Goal: Task Accomplishment & Management: Complete application form

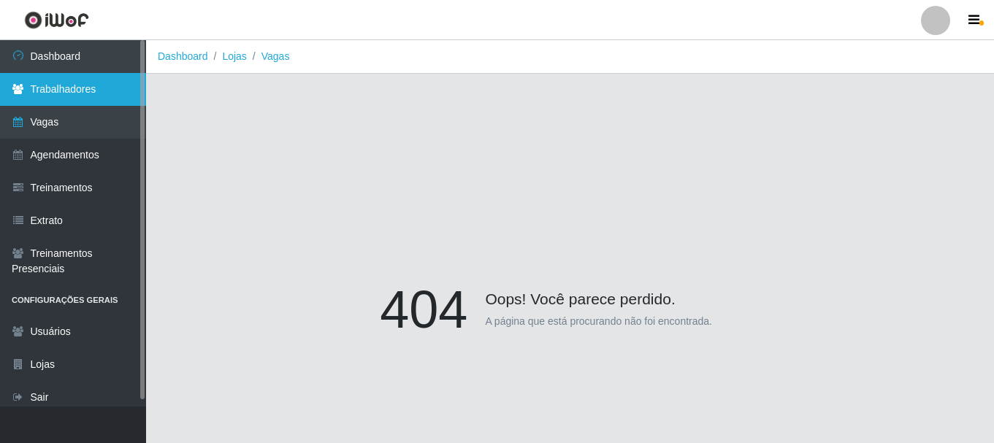
click at [101, 88] on link "Trabalhadores" at bounding box center [73, 89] width 146 height 33
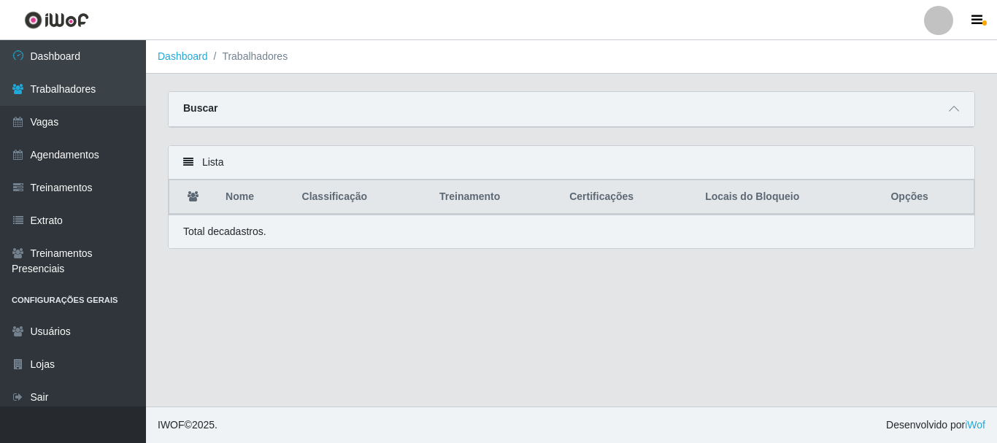
click at [184, 163] on icon at bounding box center [188, 162] width 10 height 10
click at [188, 163] on icon at bounding box center [188, 162] width 10 height 10
click at [951, 112] on icon at bounding box center [954, 109] width 10 height 10
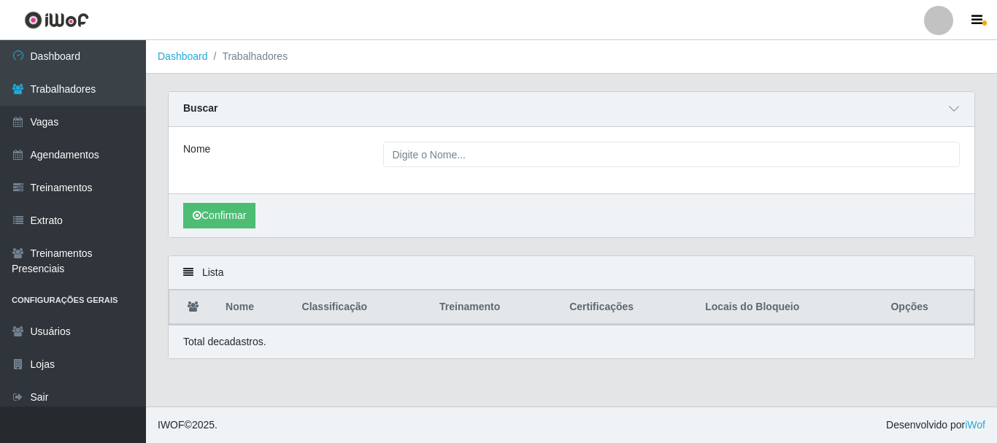
click at [625, 129] on div "Nome" at bounding box center [572, 160] width 806 height 66
click at [619, 137] on div "Nome" at bounding box center [572, 160] width 806 height 66
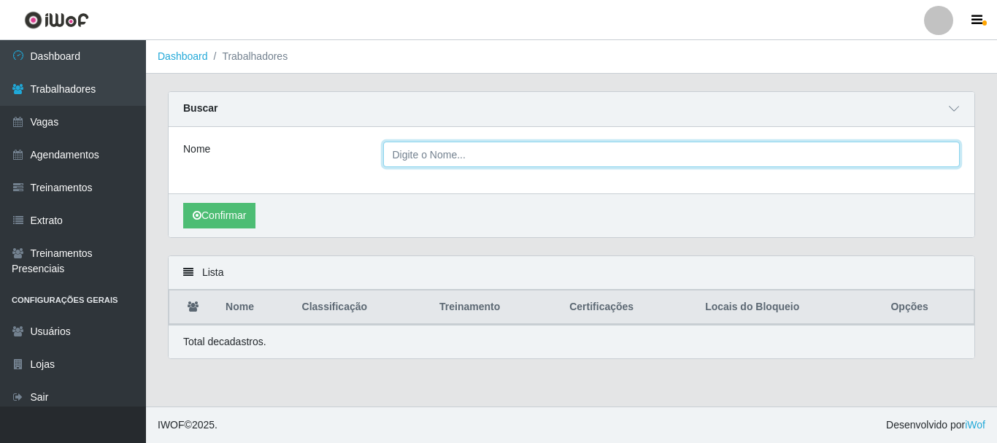
click at [593, 145] on input "Nome" at bounding box center [671, 155] width 577 height 26
type input "[PERSON_NAME]"
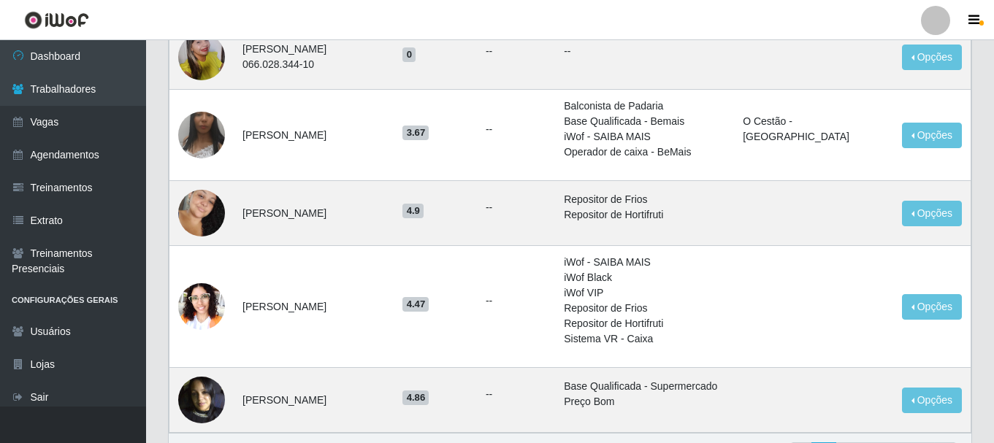
scroll to position [1168, 0]
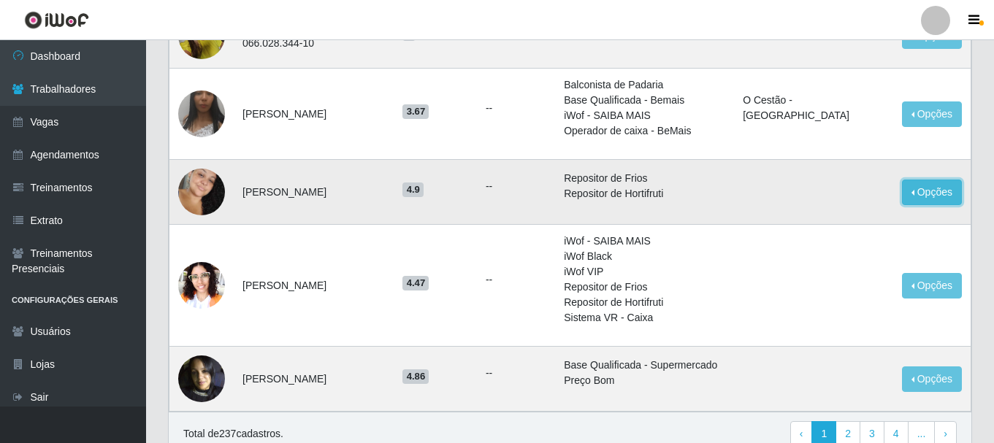
click at [930, 205] on button "Opções" at bounding box center [932, 193] width 60 height 26
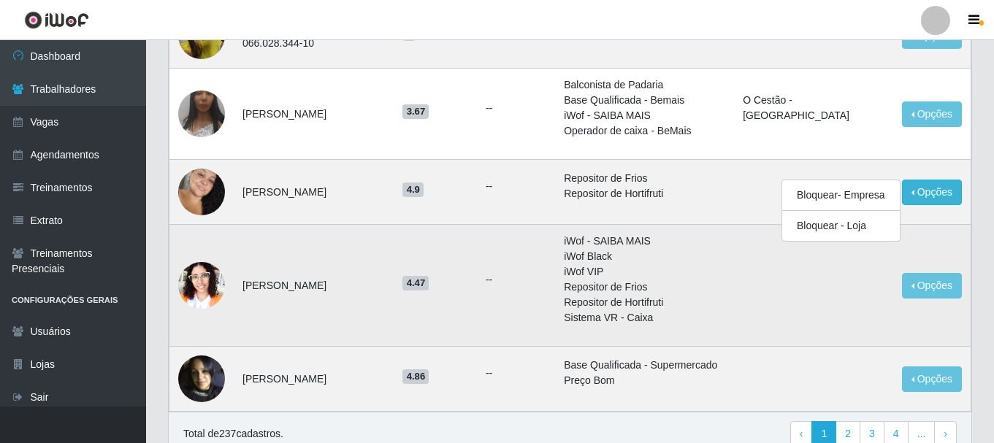
click at [952, 245] on td "Opções Bloquear - Empresa Bloquear - Loja" at bounding box center [931, 286] width 77 height 122
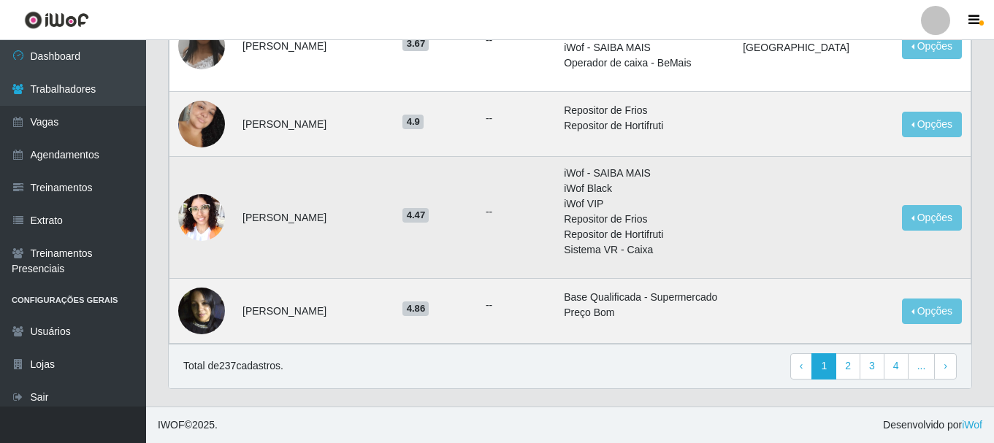
scroll to position [1252, 0]
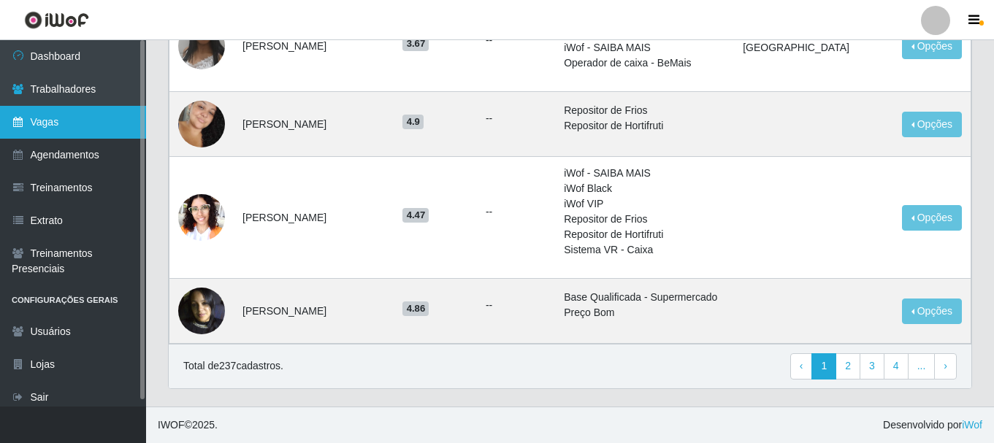
click at [72, 121] on link "Vagas" at bounding box center [73, 122] width 146 height 33
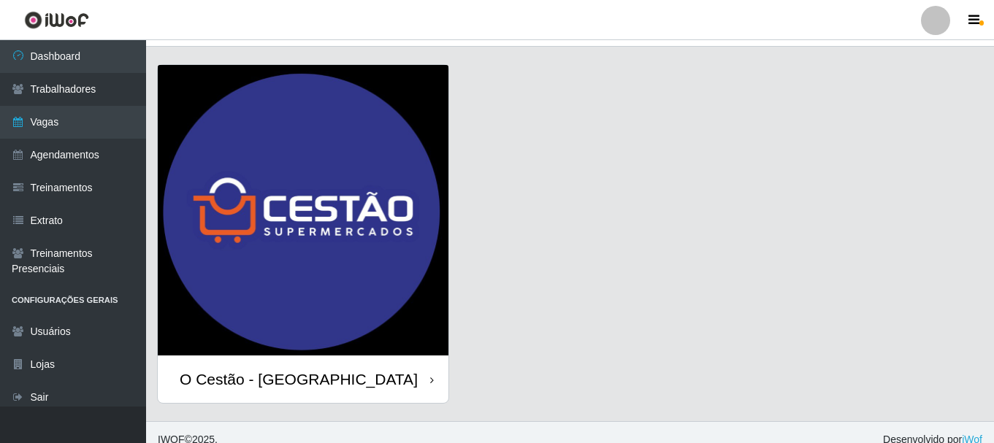
scroll to position [42, 0]
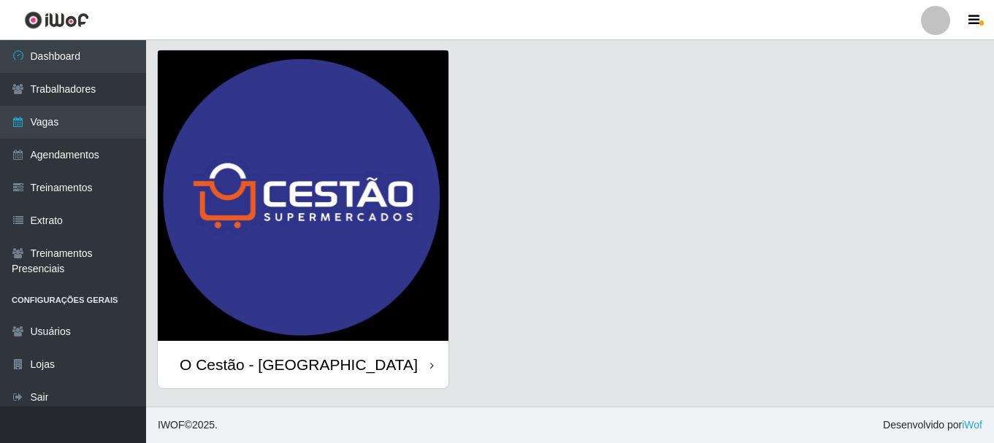
click at [392, 366] on div "O Cestão - [GEOGRAPHIC_DATA]" at bounding box center [303, 364] width 291 height 47
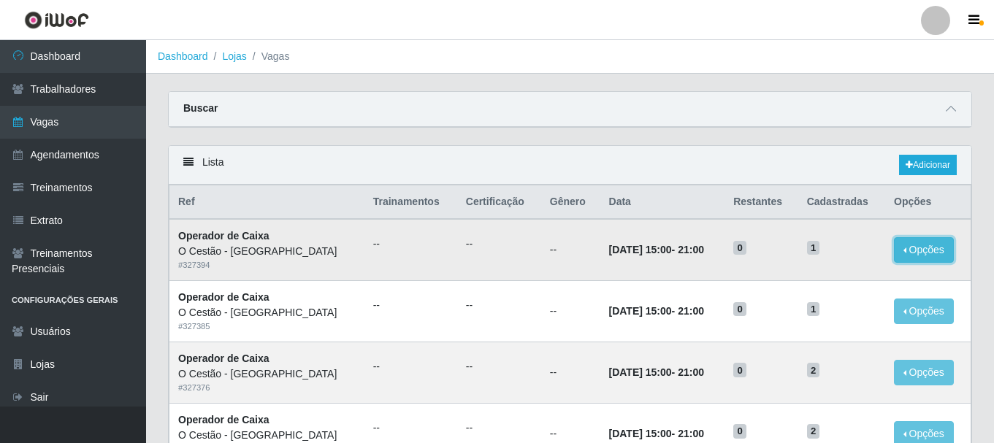
click at [914, 255] on button "Opções" at bounding box center [924, 250] width 60 height 26
click at [818, 252] on link "Editar" at bounding box center [812, 253] width 42 height 12
